Goal: Transaction & Acquisition: Purchase product/service

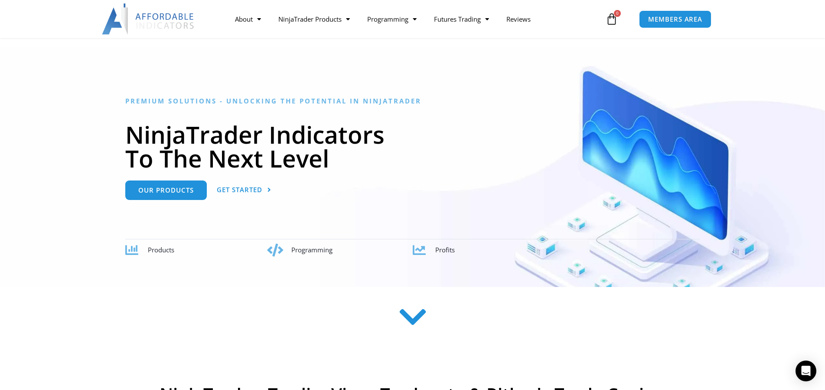
scroll to position [43, 0]
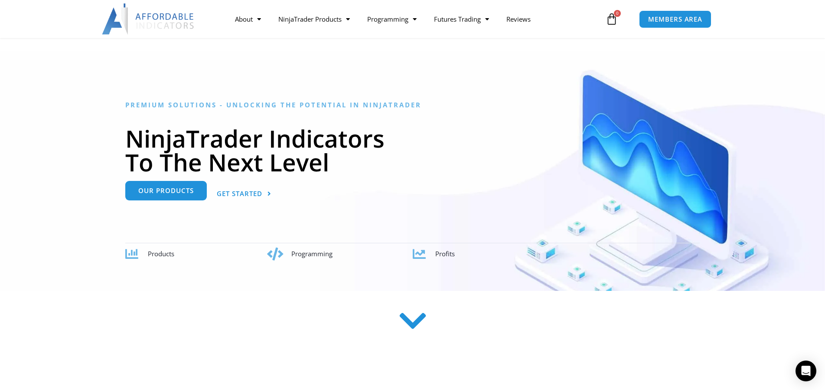
click at [194, 187] on link "Our Products" at bounding box center [165, 191] width 81 height 20
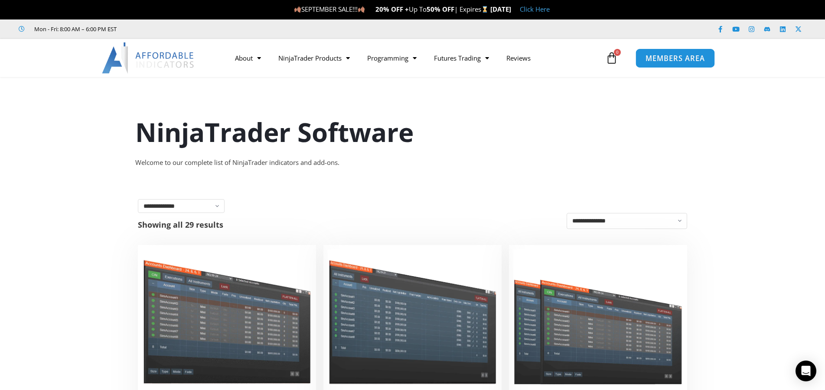
click at [684, 60] on span "MEMBERS AREA" at bounding box center [674, 58] width 59 height 7
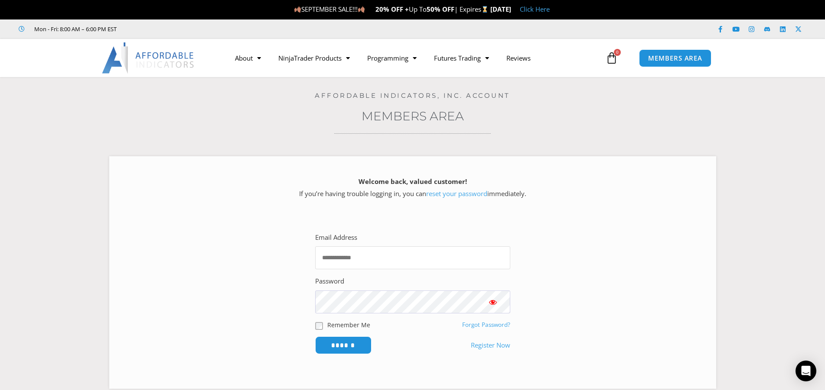
click at [358, 257] on input "Email Address" at bounding box center [412, 258] width 195 height 23
type input "**********"
click at [345, 347] on input "******" at bounding box center [343, 346] width 56 height 18
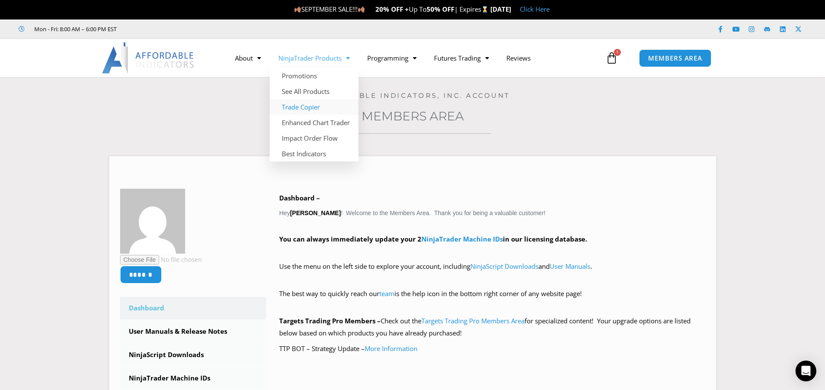
click at [299, 106] on link "Trade Copier" at bounding box center [314, 107] width 89 height 16
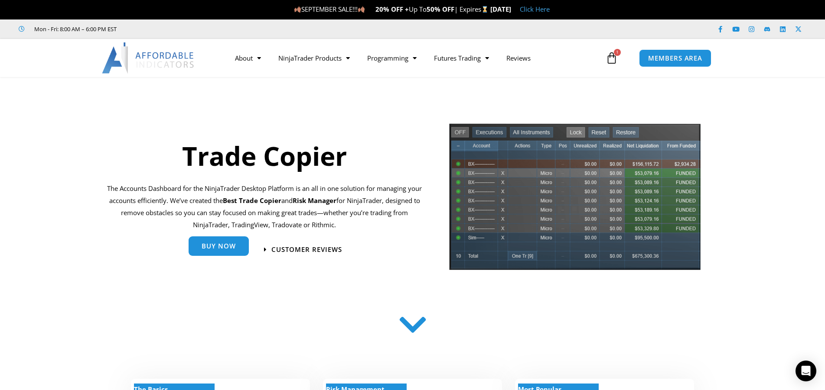
click at [215, 251] on link "Buy Now" at bounding box center [219, 247] width 60 height 20
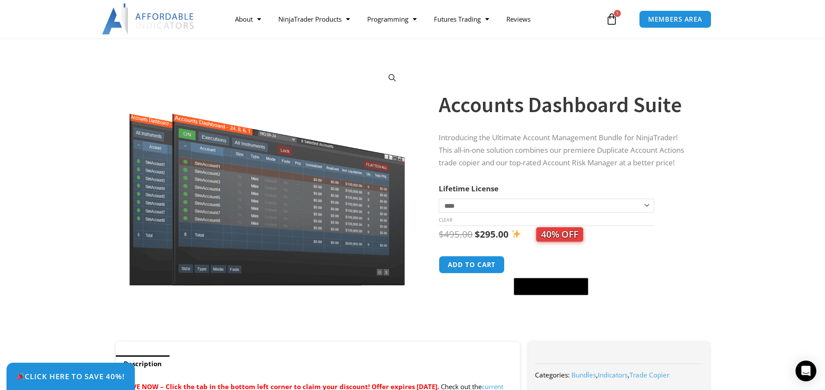
scroll to position [87, 0]
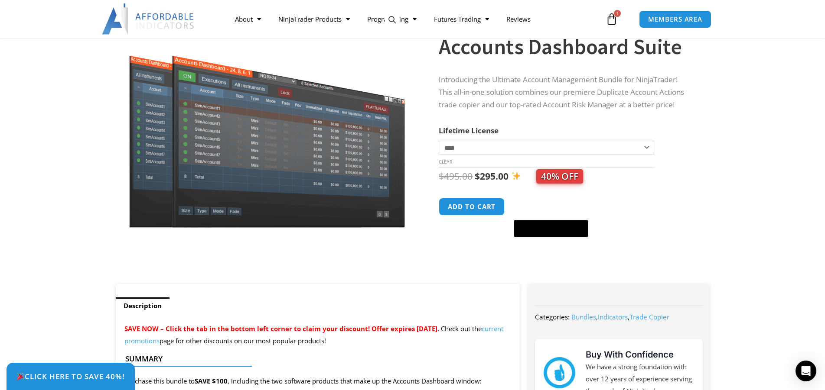
click at [474, 208] on button "Add to cart" at bounding box center [472, 207] width 66 height 18
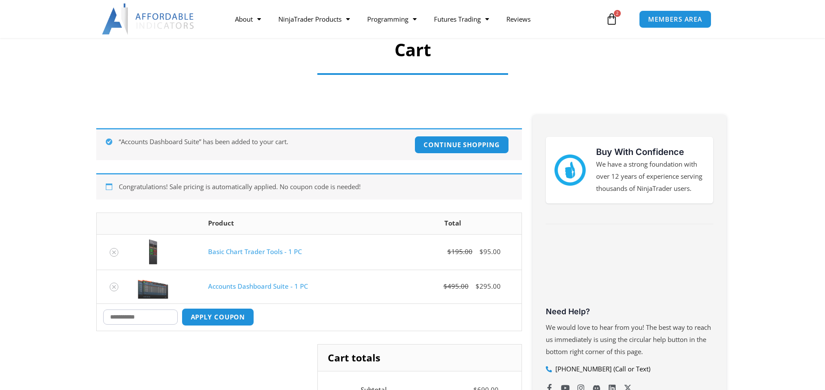
scroll to position [130, 0]
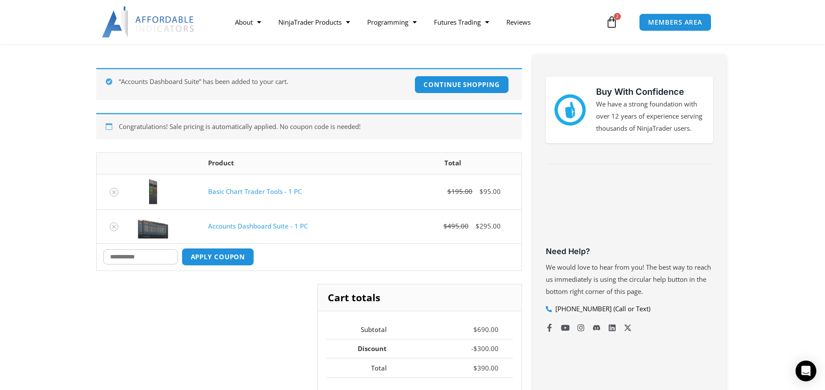
click at [113, 194] on icon "Remove Basic Chart Trader Tools - 1 PC from cart" at bounding box center [114, 192] width 6 height 6
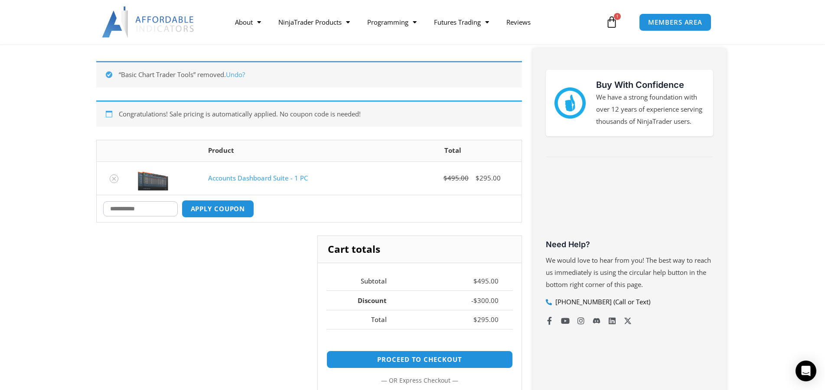
click at [120, 212] on input "Coupon:" at bounding box center [140, 209] width 75 height 15
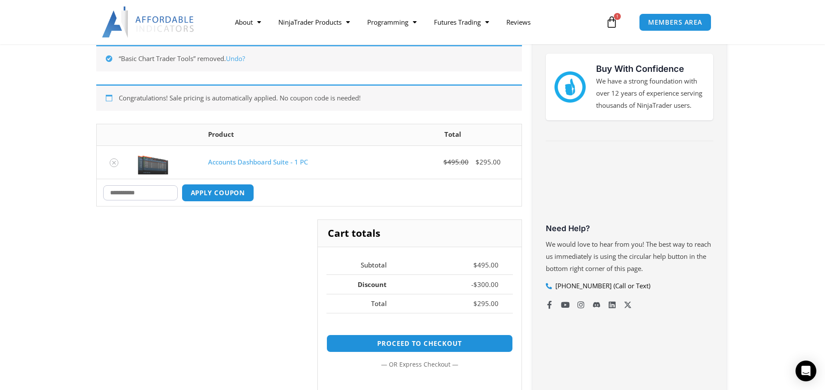
scroll to position [155, 0]
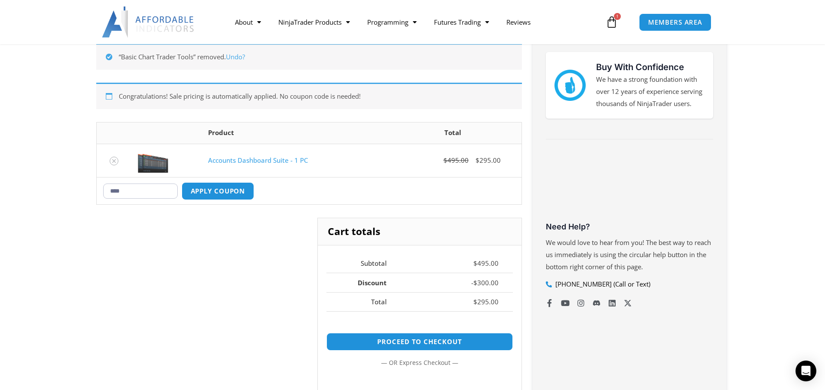
type input "****"
click at [215, 191] on button "Apply coupon" at bounding box center [218, 191] width 73 height 18
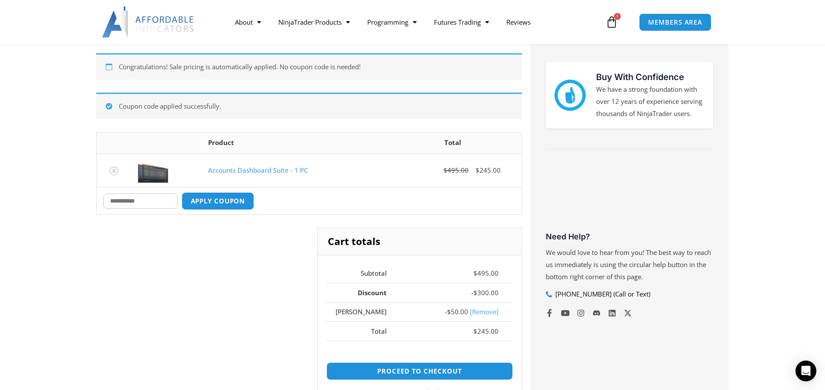
scroll to position [150, 0]
